Goal: Task Accomplishment & Management: Use online tool/utility

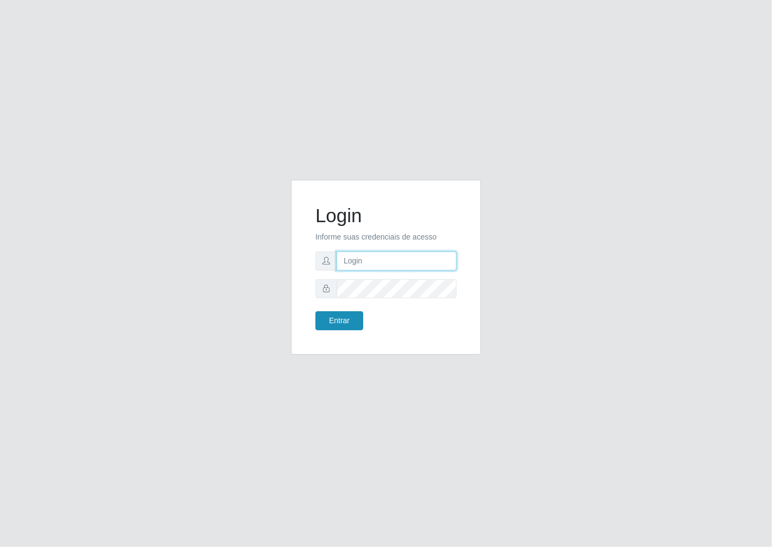
type input "janaina@iwof"
click at [341, 324] on button "Entrar" at bounding box center [339, 320] width 48 height 19
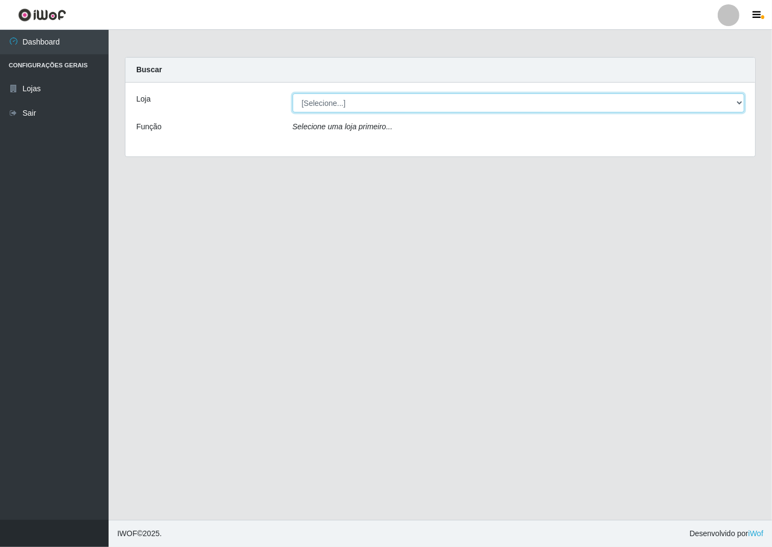
click at [733, 99] on select "[Selecione...] Minimercado Filezão" at bounding box center [519, 102] width 452 height 19
select select "204"
click at [293, 93] on select "[Selecione...] Minimercado Filezão" at bounding box center [519, 102] width 452 height 19
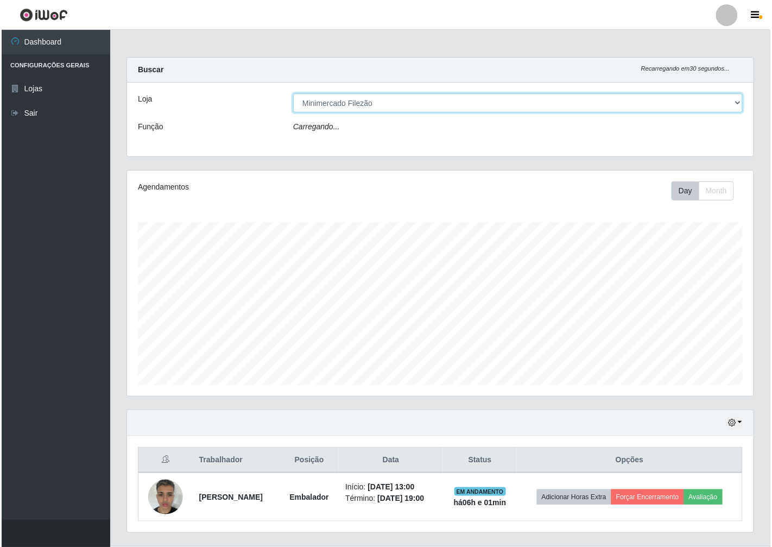
scroll to position [225, 626]
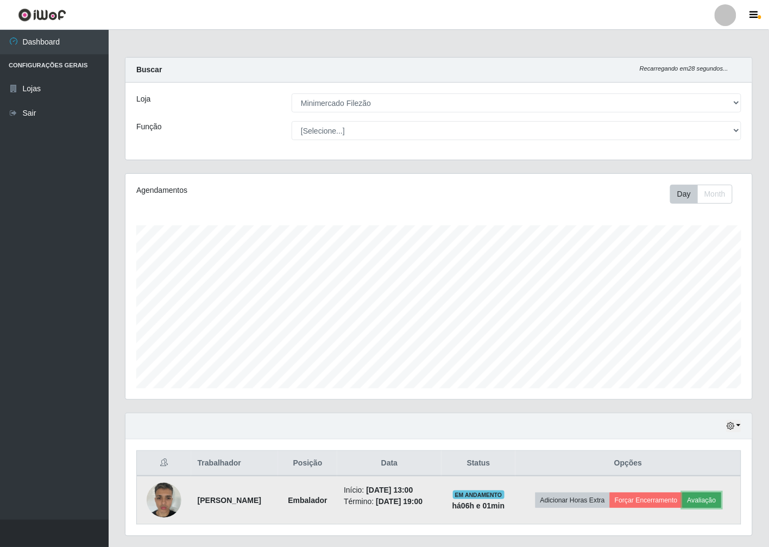
click at [701, 500] on button "Avaliação" at bounding box center [701, 499] width 39 height 15
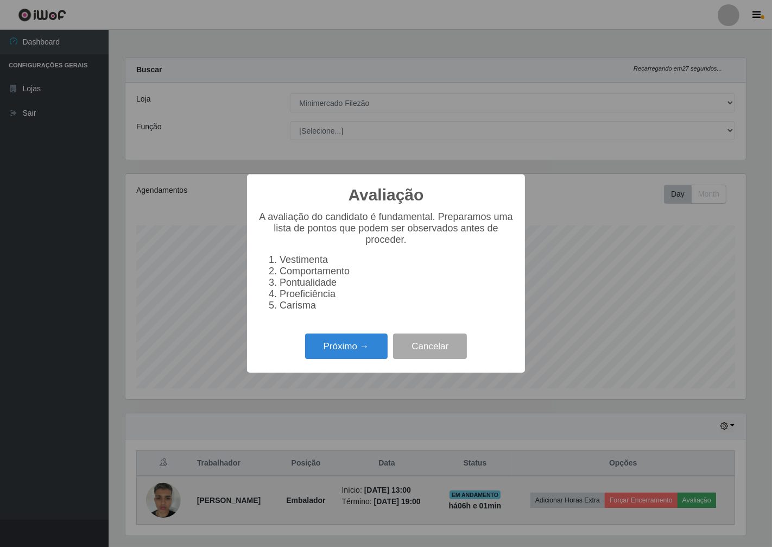
scroll to position [225, 620]
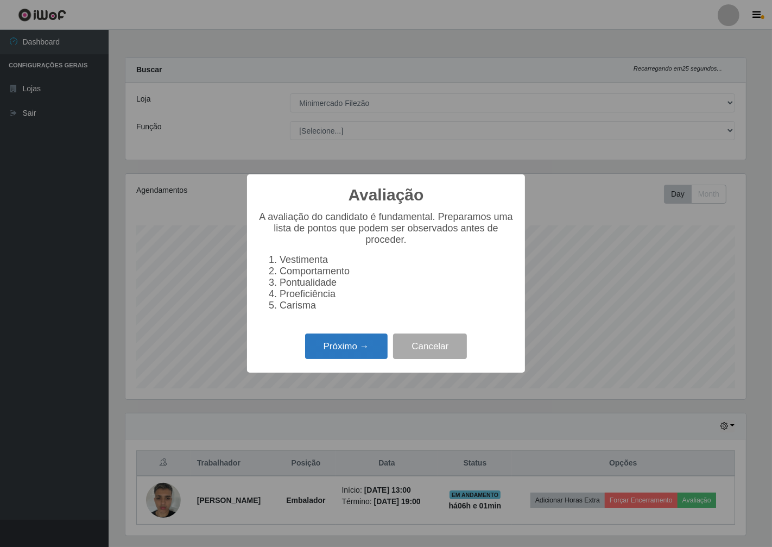
click at [348, 359] on button "Próximo →" at bounding box center [346, 346] width 83 height 26
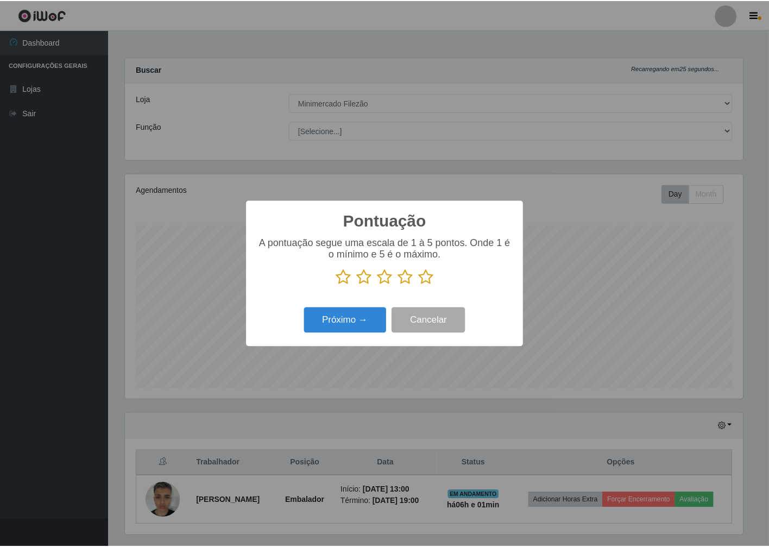
scroll to position [542605, 542210]
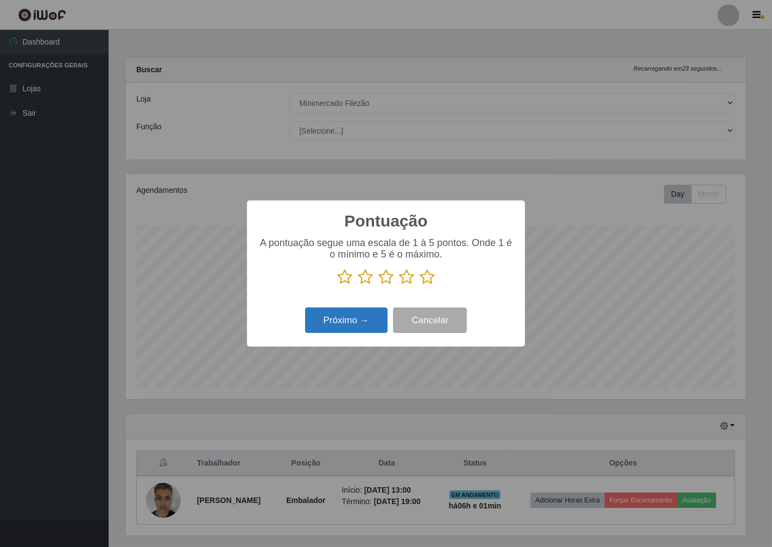
click at [329, 331] on button "Próximo →" at bounding box center [346, 320] width 83 height 26
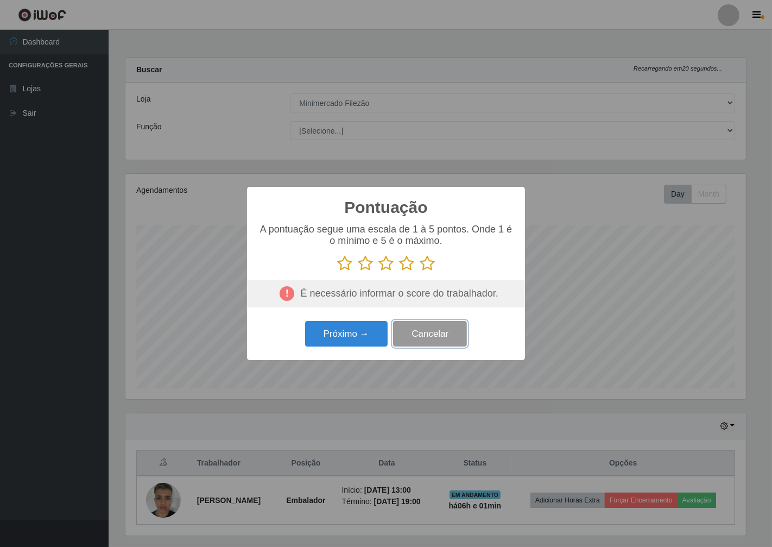
click at [421, 335] on button "Cancelar" at bounding box center [430, 334] width 74 height 26
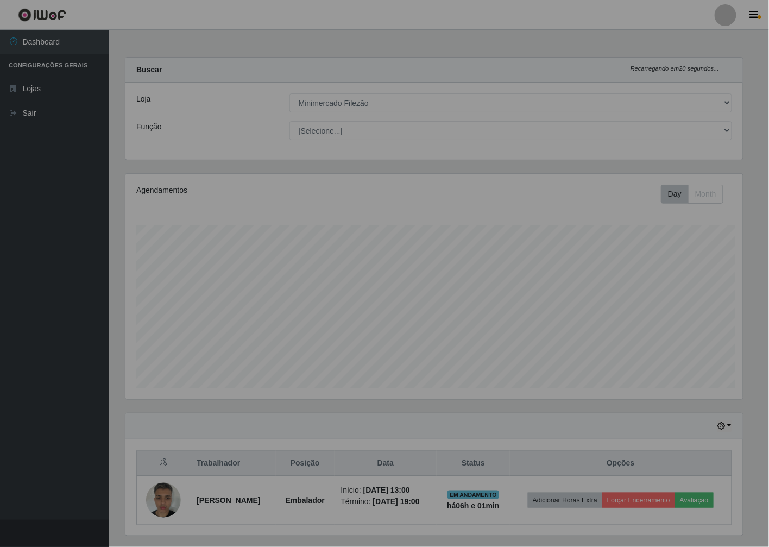
scroll to position [225, 626]
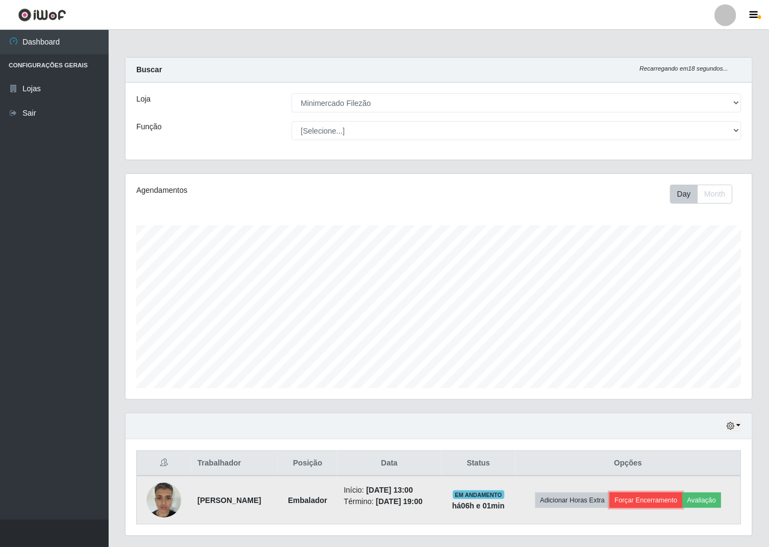
click at [660, 498] on button "Forçar Encerramento" at bounding box center [646, 499] width 73 height 15
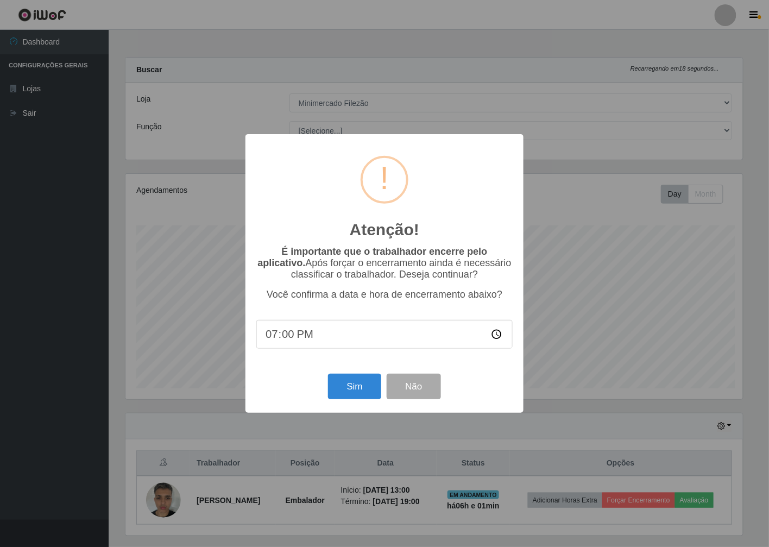
scroll to position [225, 620]
click at [341, 394] on button "Sim" at bounding box center [355, 386] width 53 height 26
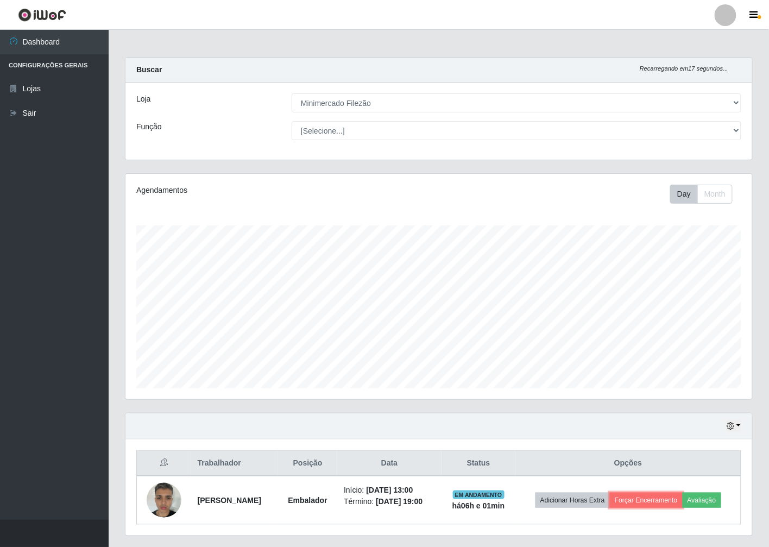
scroll to position [225, 626]
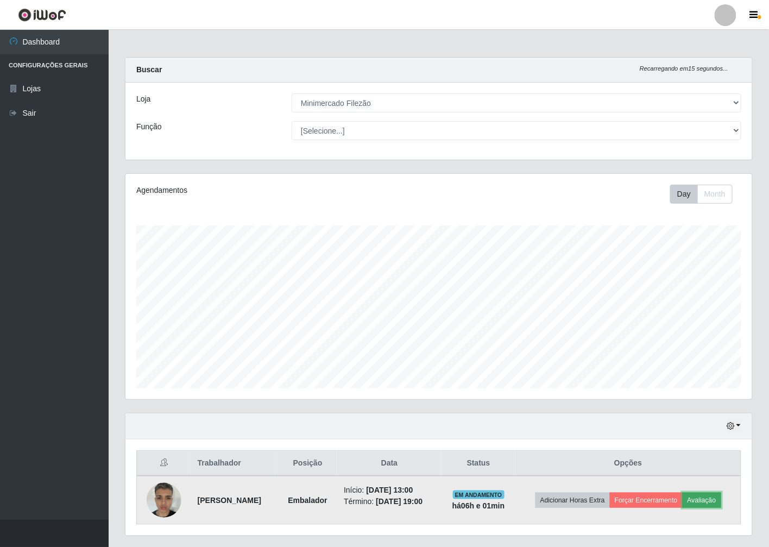
click at [699, 502] on button "Avaliação" at bounding box center [701, 499] width 39 height 15
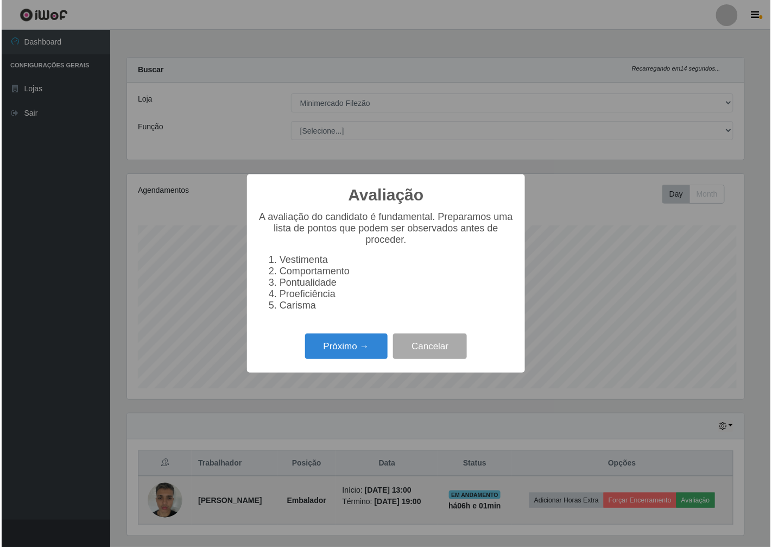
scroll to position [225, 620]
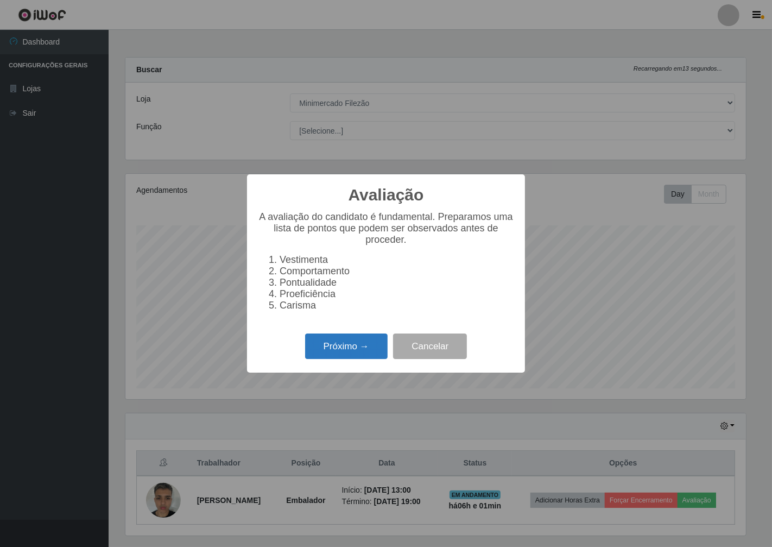
click at [350, 359] on button "Próximo →" at bounding box center [346, 346] width 83 height 26
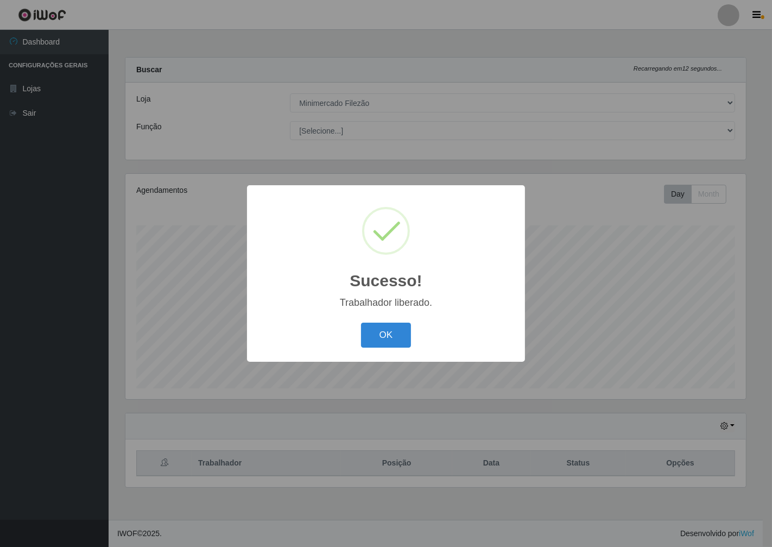
click at [338, 288] on div "Sucesso! ×" at bounding box center [386, 246] width 256 height 101
click at [381, 344] on button "OK" at bounding box center [386, 335] width 50 height 26
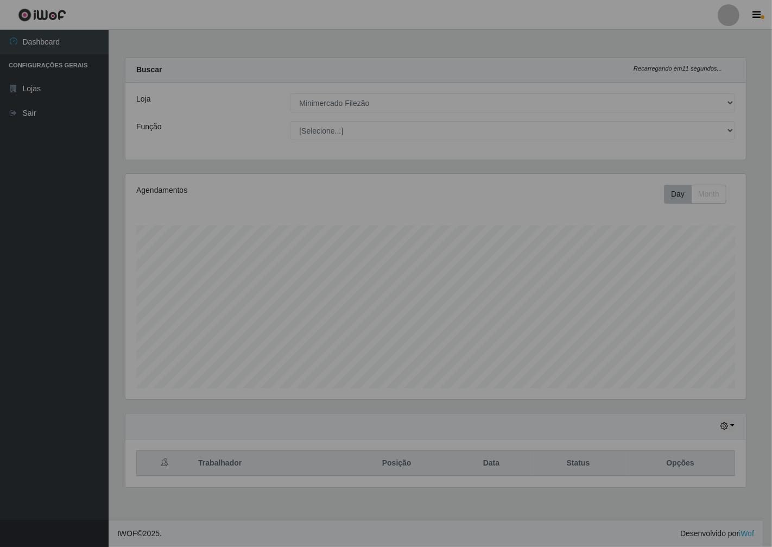
scroll to position [225, 630]
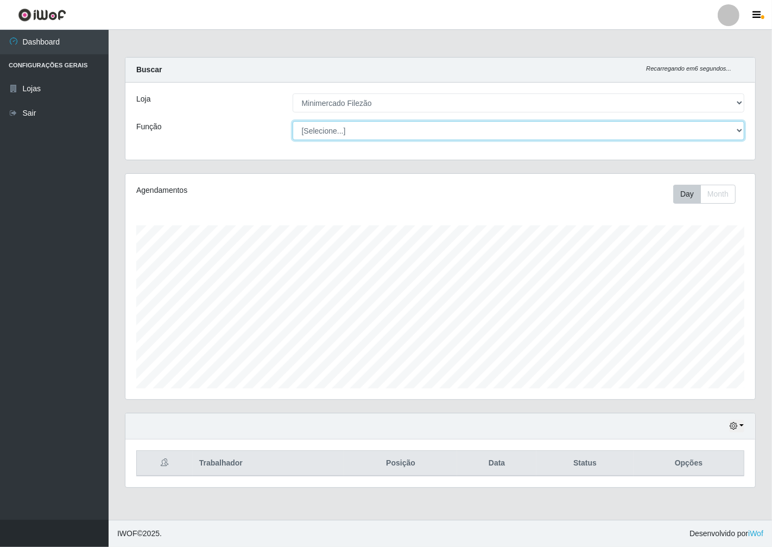
click at [730, 127] on select "[Selecione...] ASG ASG + ASG ++ Auxiliar de Estacionamento Auxiliar de Estacion…" at bounding box center [519, 130] width 452 height 19
select select "1"
click at [293, 121] on select "[Selecione...] ASG ASG + ASG ++ Auxiliar de Estacionamento Auxiliar de Estacion…" at bounding box center [519, 130] width 452 height 19
